Goal: Transaction & Acquisition: Purchase product/service

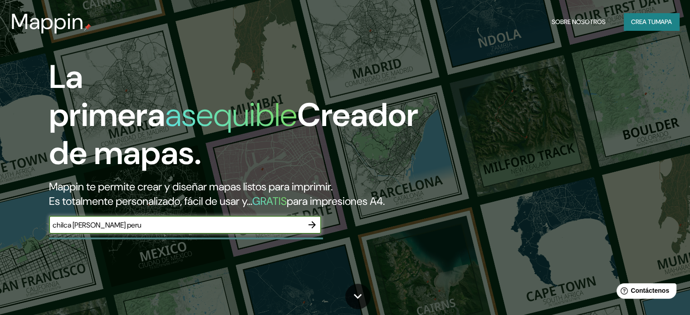
type input "chilca [PERSON_NAME] peru"
drag, startPoint x: 142, startPoint y: 243, endPoint x: 7, endPoint y: 255, distance: 134.9
click at [7, 255] on div "La primera asequible Creador de mapas. Mappin te permite crear y diseñar mapas …" at bounding box center [345, 157] width 690 height 315
type input "chilca [GEOGRAPHIC_DATA]"
click at [310, 233] on button "button" at bounding box center [312, 225] width 18 height 18
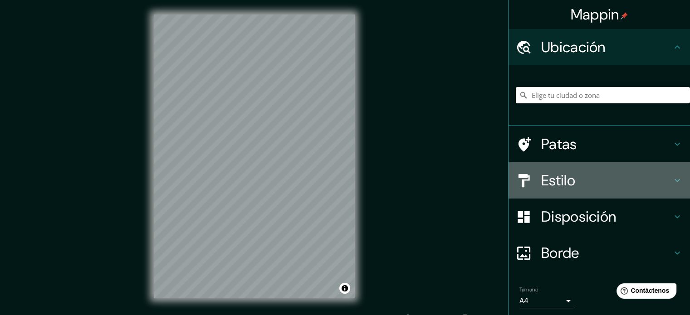
click at [584, 170] on div "Estilo" at bounding box center [598, 180] width 181 height 36
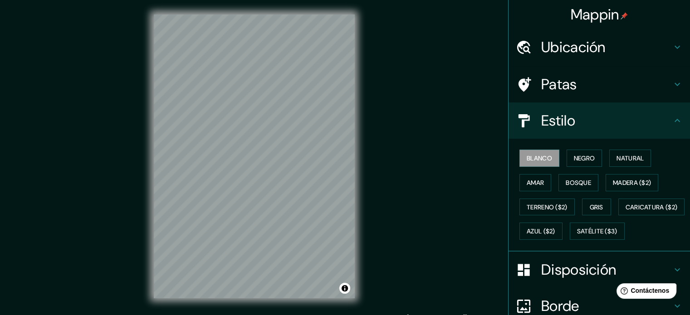
click at [587, 89] on h4 "Patas" at bounding box center [606, 84] width 131 height 18
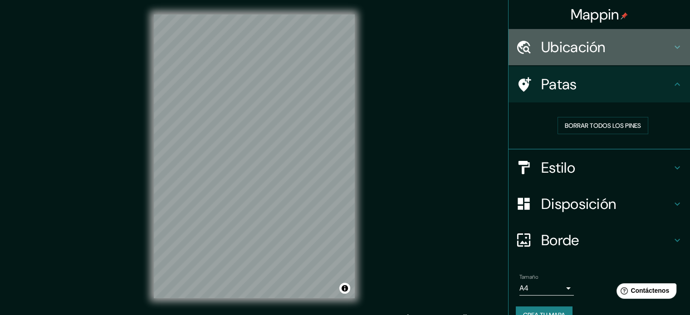
click at [600, 58] on div "Ubicación" at bounding box center [598, 47] width 181 height 36
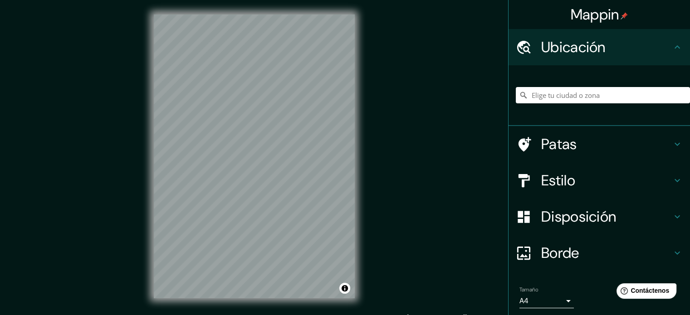
click at [586, 137] on h4 "Patas" at bounding box center [606, 144] width 131 height 18
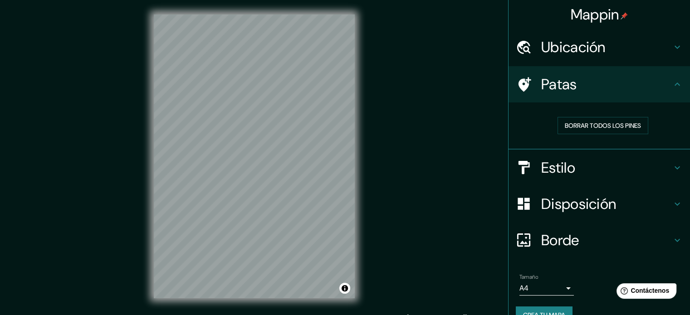
scroll to position [18, 0]
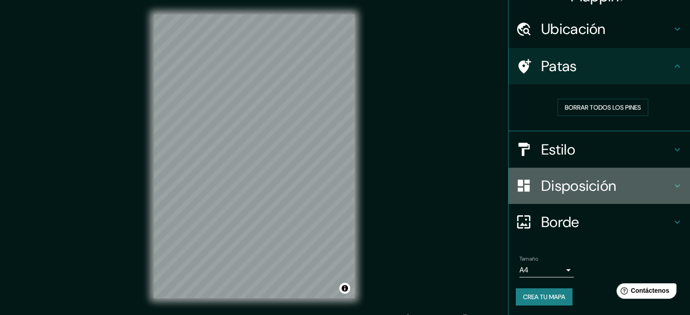
click at [620, 200] on div "Disposición" at bounding box center [598, 186] width 181 height 36
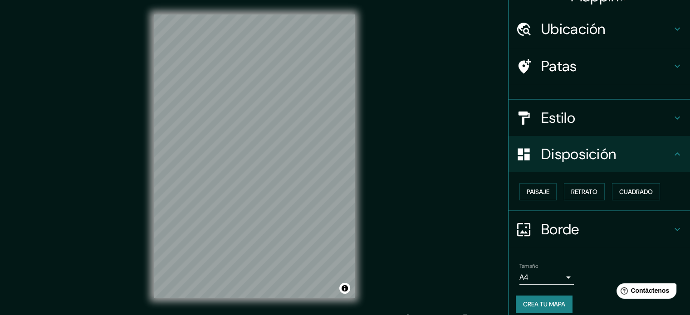
scroll to position [11, 0]
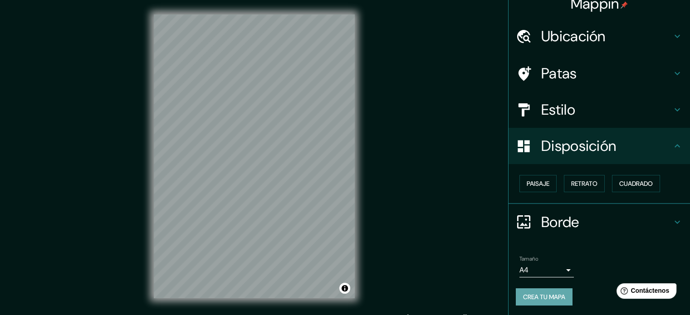
click at [525, 293] on font "Crea tu mapa" at bounding box center [544, 297] width 42 height 8
